Goal: Entertainment & Leisure: Browse casually

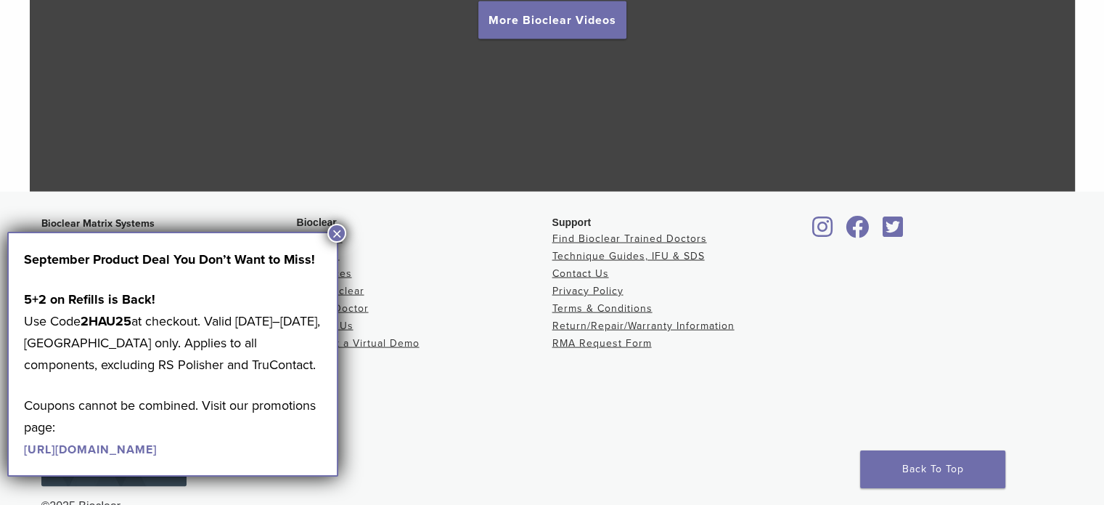
scroll to position [2771, 0]
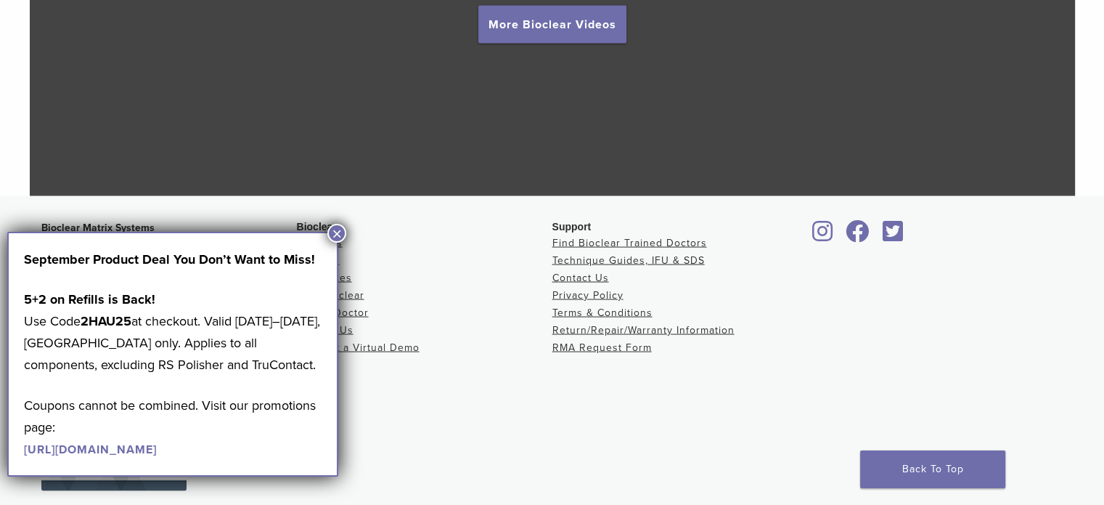
click at [331, 222] on span "Bioclear" at bounding box center [317, 227] width 40 height 12
click at [335, 243] on div "September Product Deal You Don’t Want to Miss! 5+2 on Refills is Back! Use Code…" at bounding box center [172, 354] width 331 height 245
click at [336, 232] on button "×" at bounding box center [336, 233] width 19 height 19
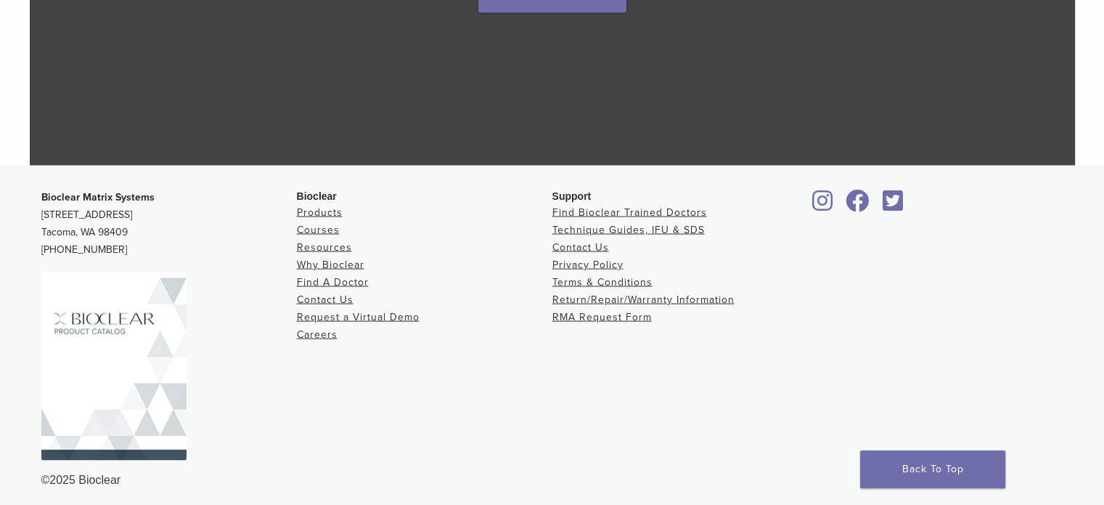
scroll to position [2810, 0]
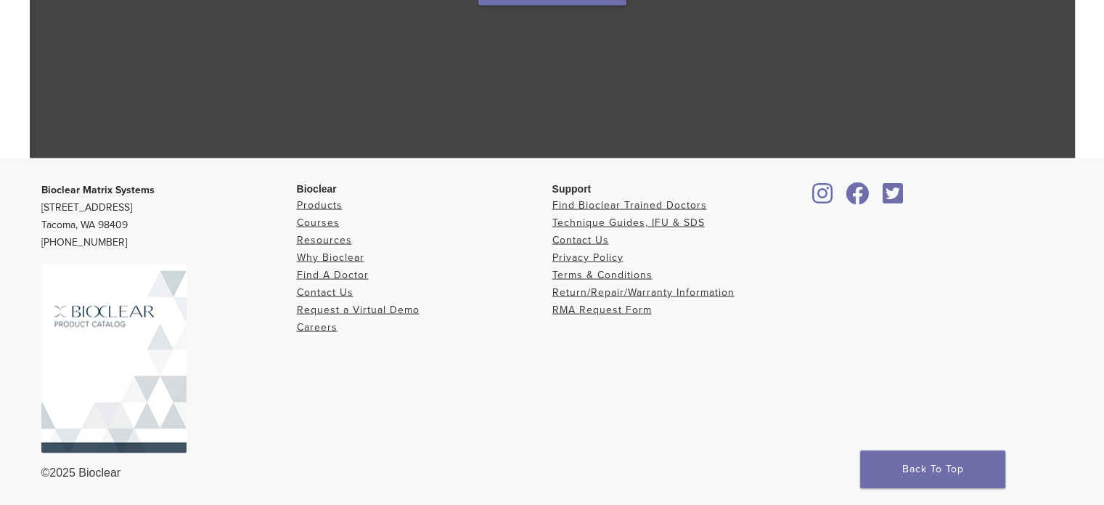
click at [826, 188] on icon at bounding box center [822, 193] width 21 height 23
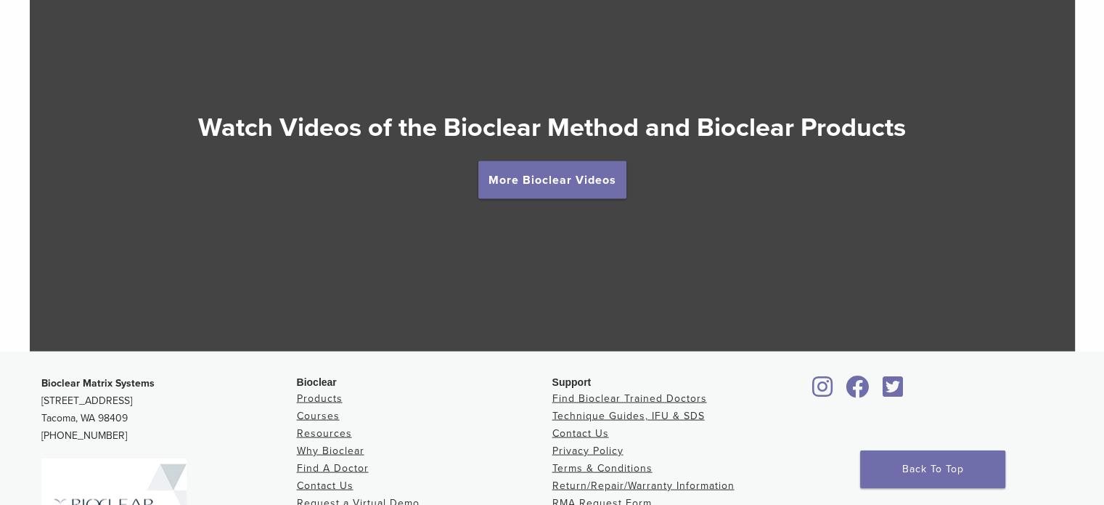
scroll to position [2519, 0]
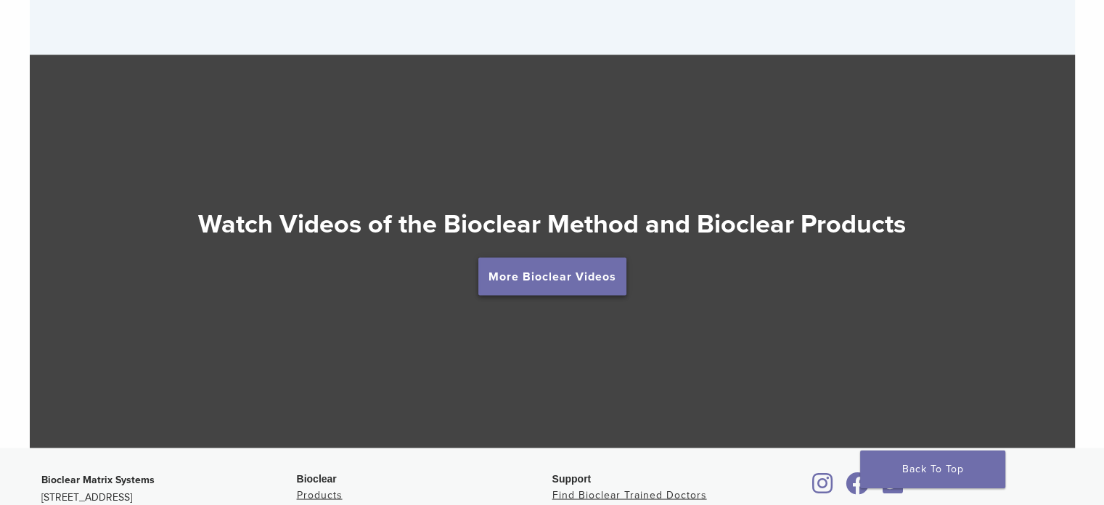
click at [533, 268] on link "More Bioclear Videos" at bounding box center [552, 276] width 148 height 38
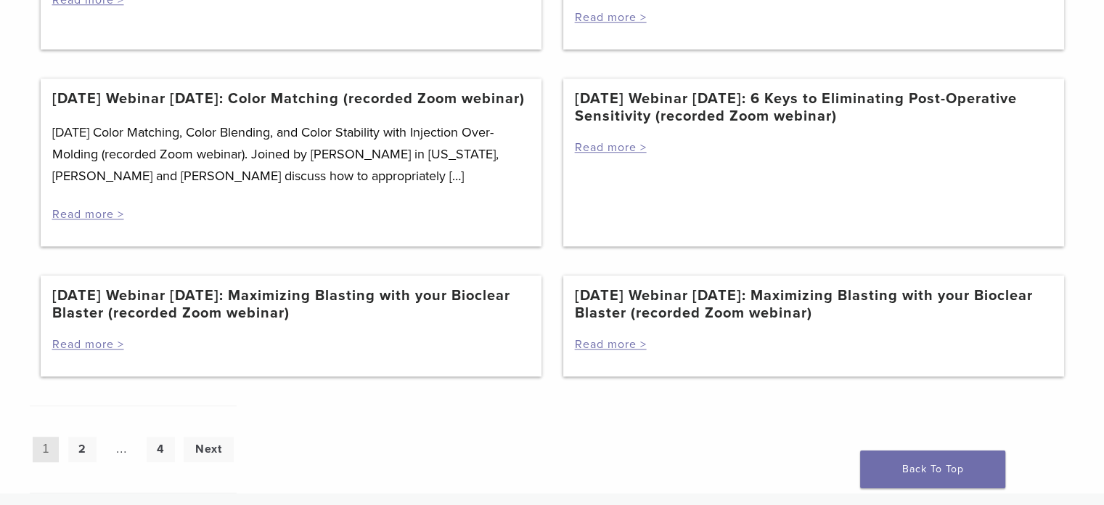
scroll to position [1307, 0]
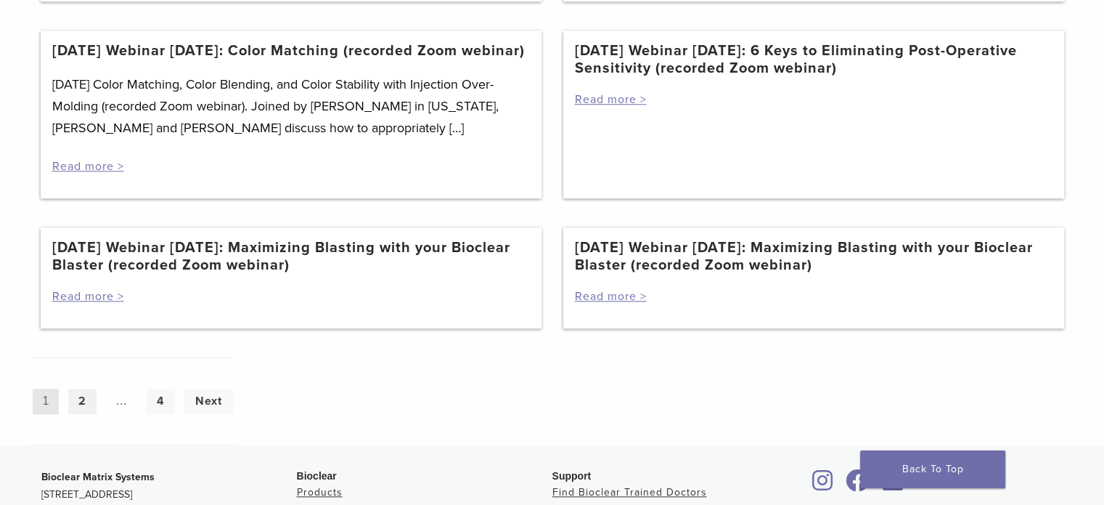
click at [78, 414] on link "2" at bounding box center [82, 400] width 28 height 25
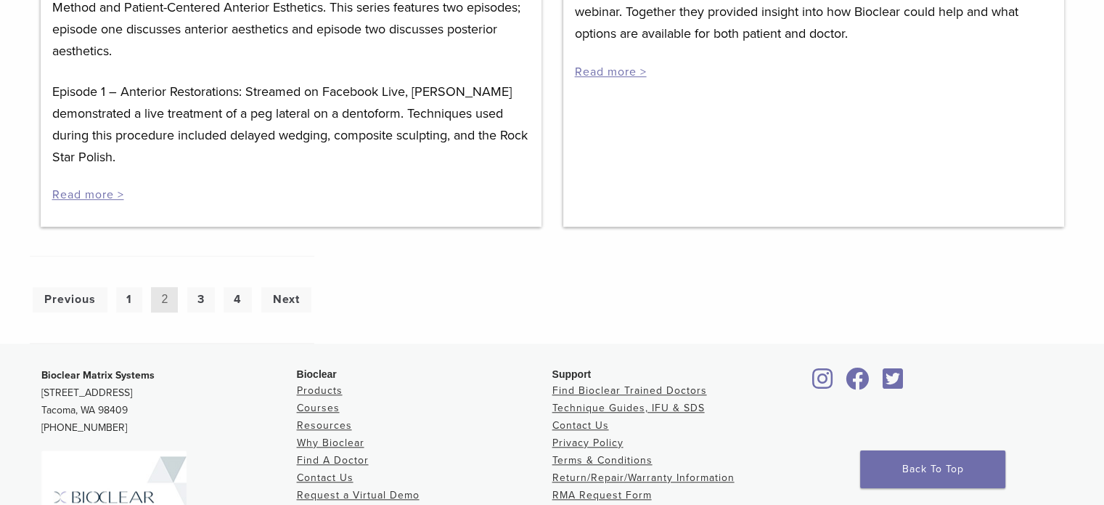
scroll to position [1162, 0]
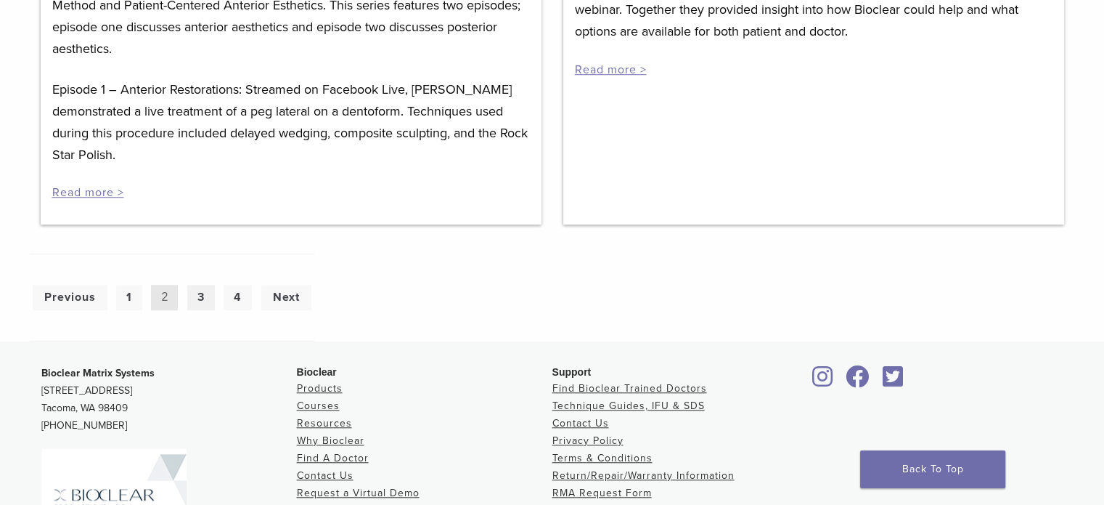
click at [197, 285] on link "3" at bounding box center [201, 297] width 28 height 25
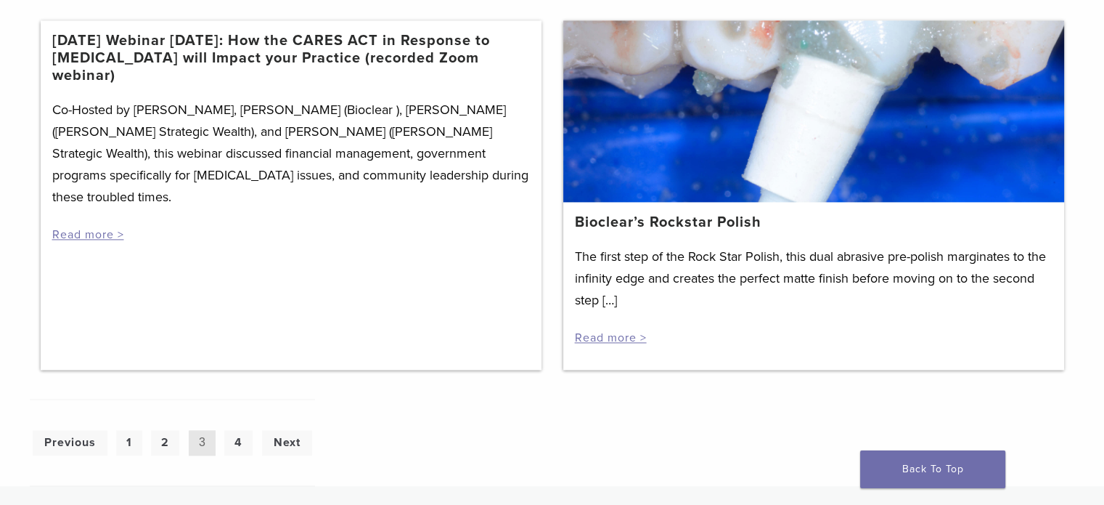
scroll to position [1888, 0]
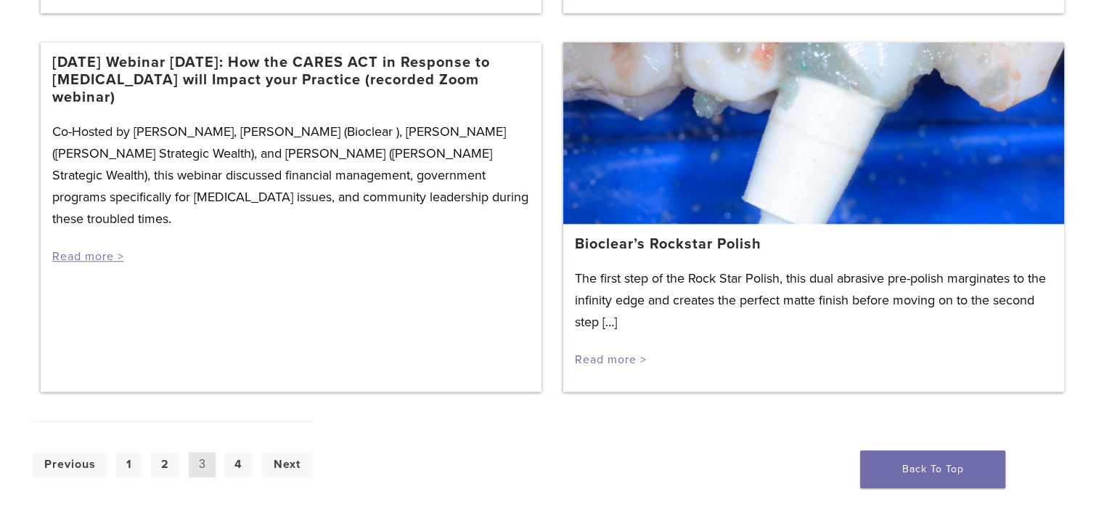
click at [611, 367] on link "Read more >" at bounding box center [611, 359] width 72 height 15
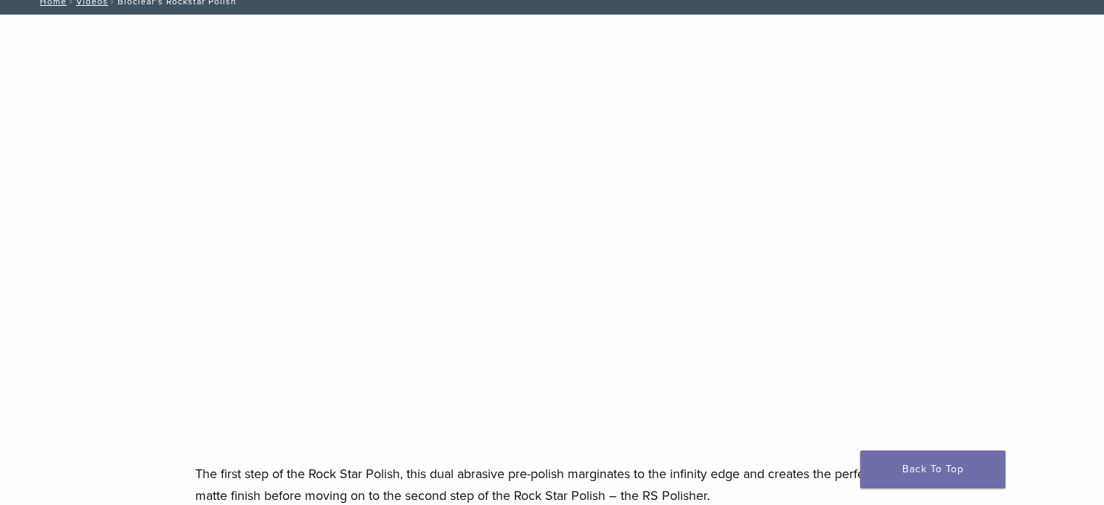
scroll to position [73, 0]
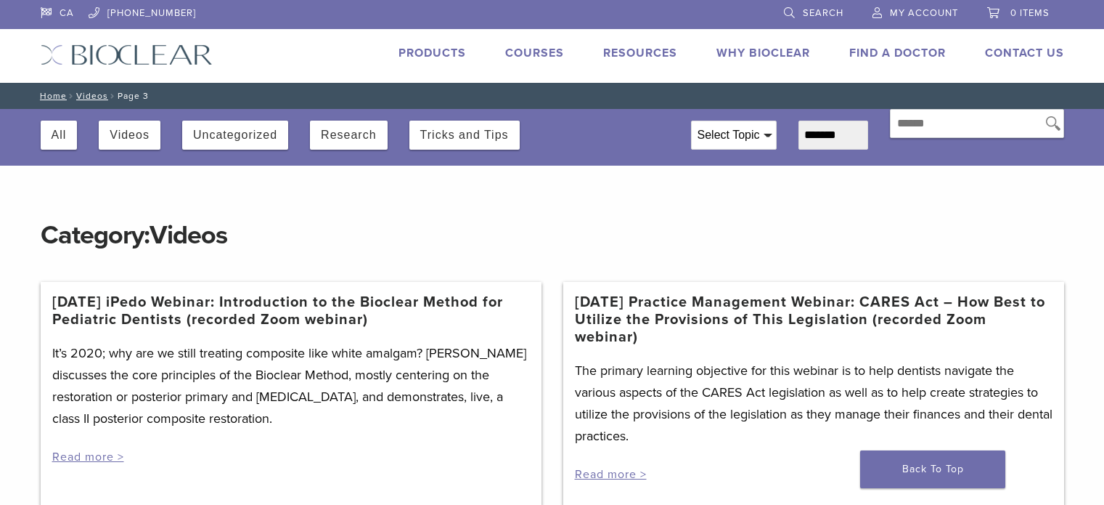
scroll to position [1888, 0]
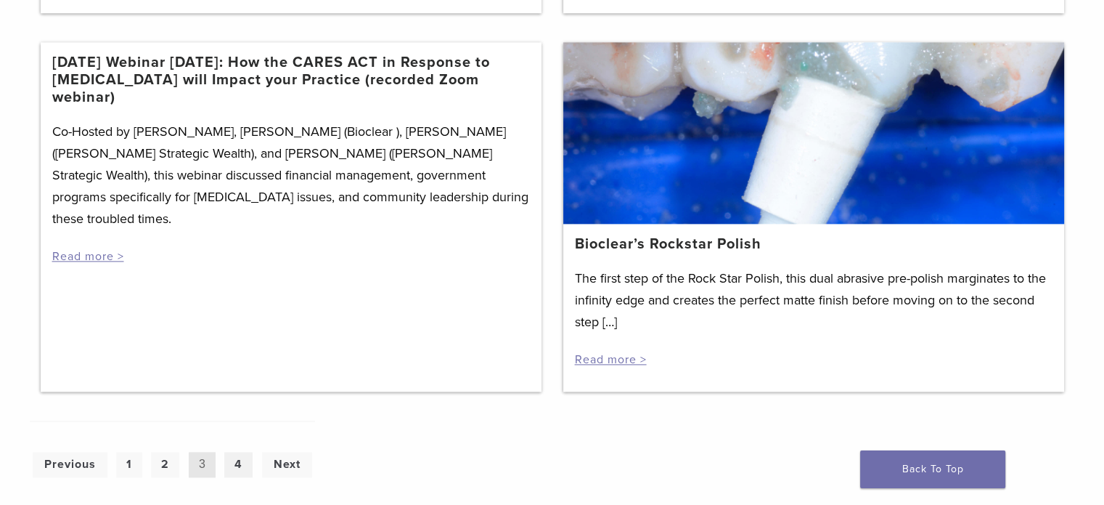
click at [241, 477] on link "4" at bounding box center [238, 464] width 28 height 25
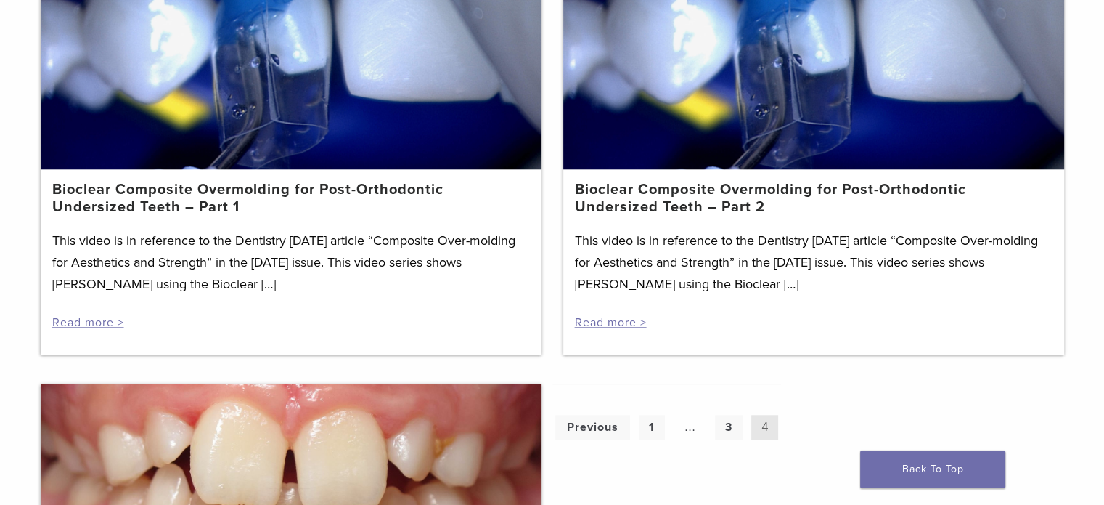
scroll to position [1597, 0]
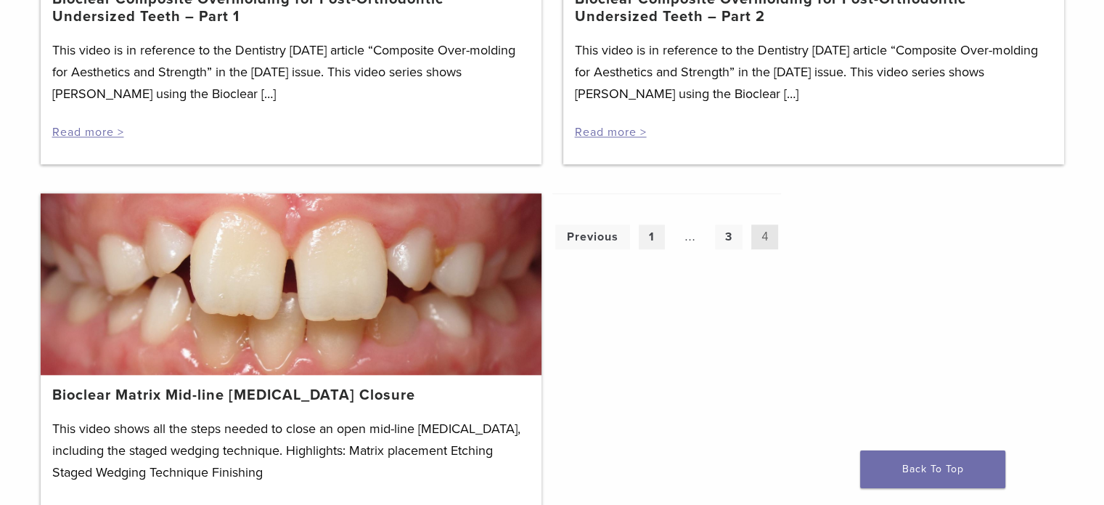
click at [653, 224] on link "1" at bounding box center [652, 236] width 26 height 25
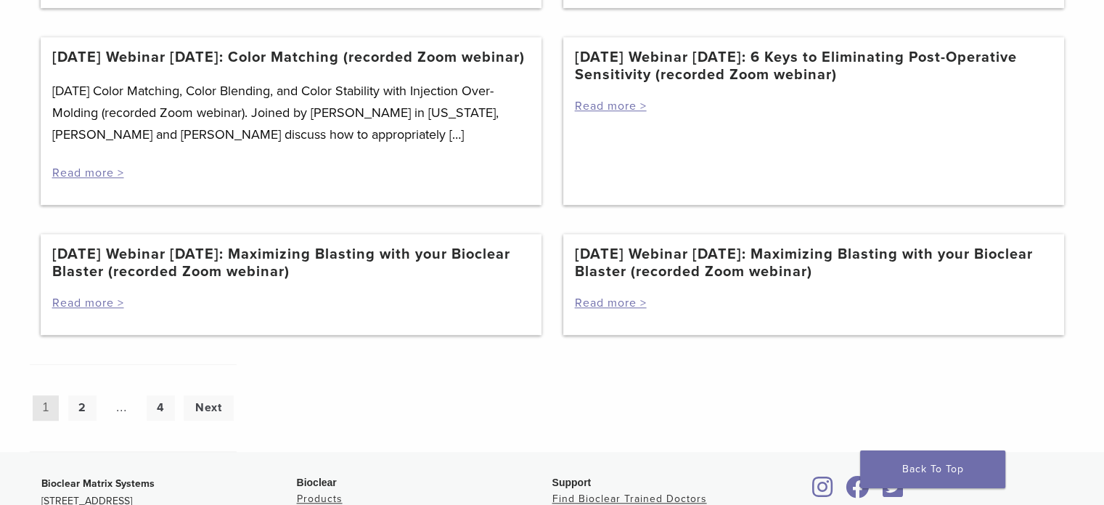
scroll to position [1307, 0]
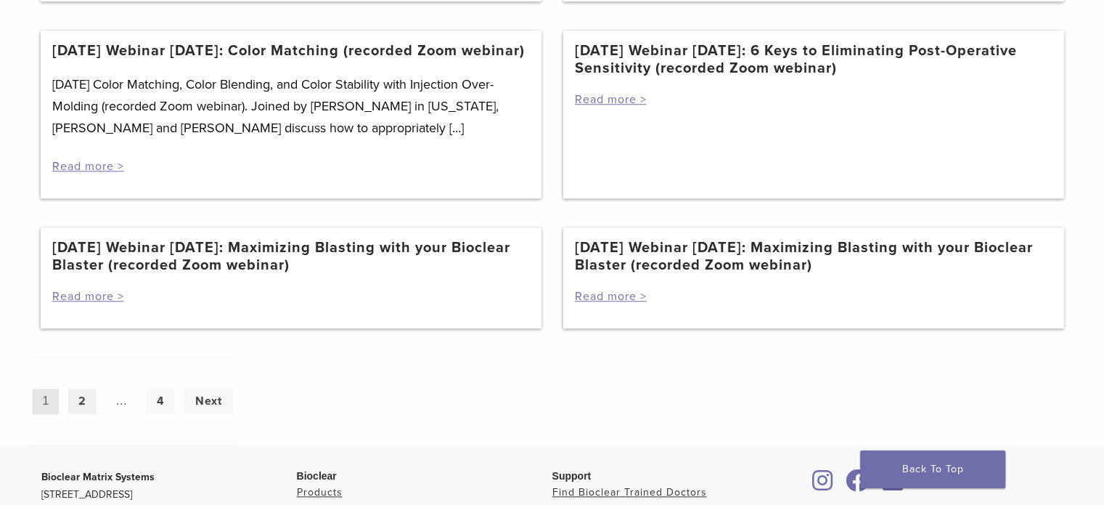
click at [77, 414] on link "2" at bounding box center [82, 400] width 28 height 25
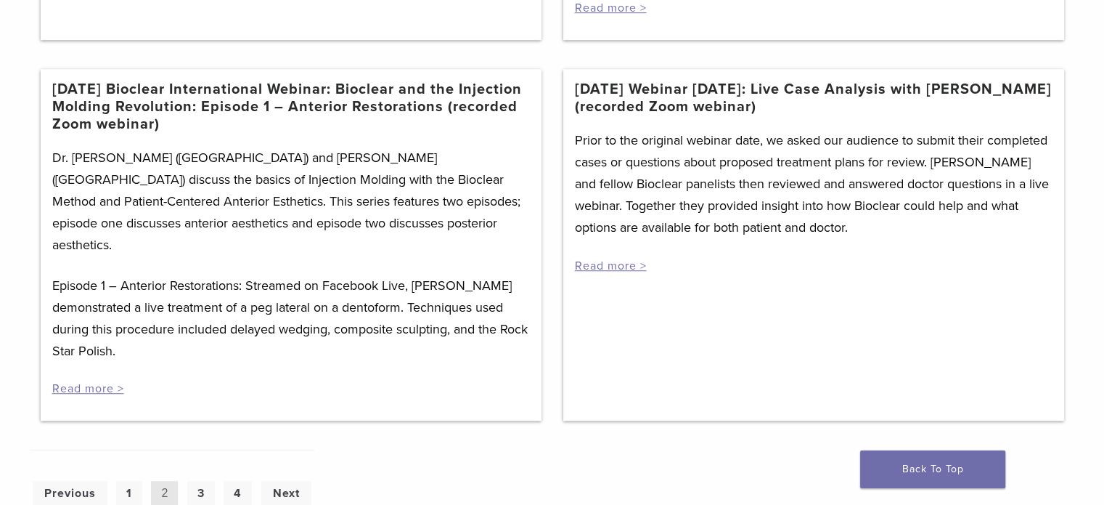
scroll to position [1089, 0]
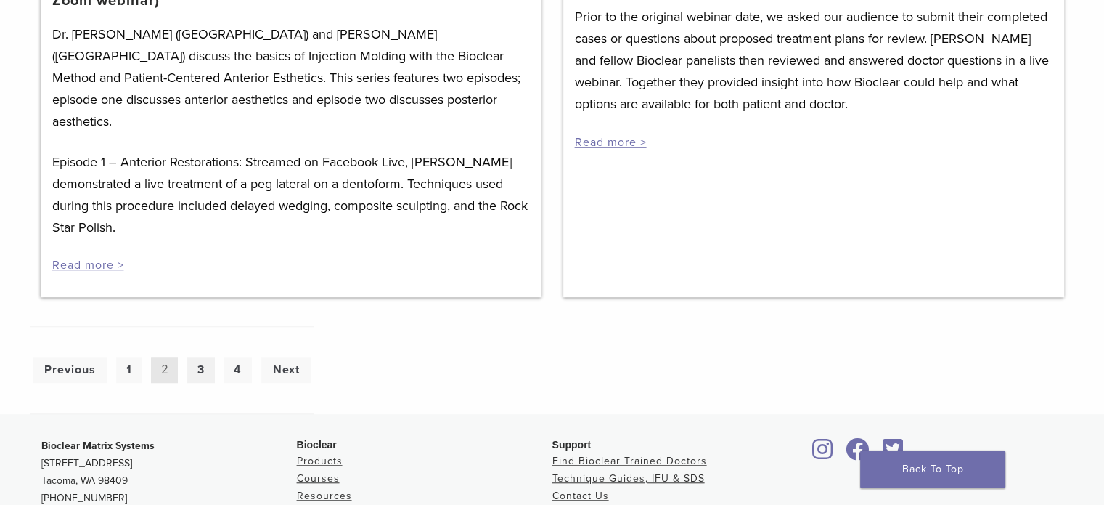
click at [190, 357] on link "3" at bounding box center [201, 369] width 28 height 25
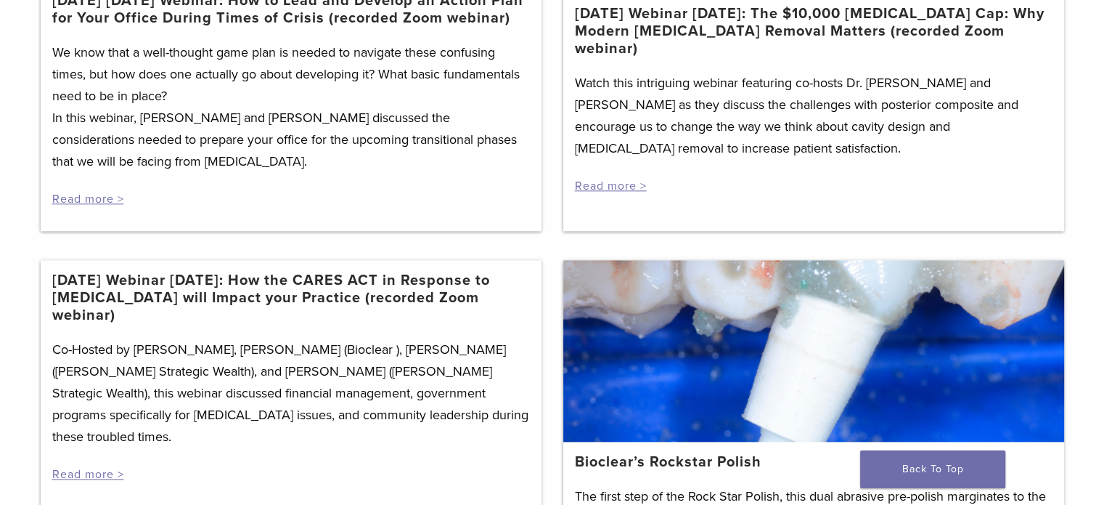
scroll to position [1888, 0]
